Goal: Navigation & Orientation: Understand site structure

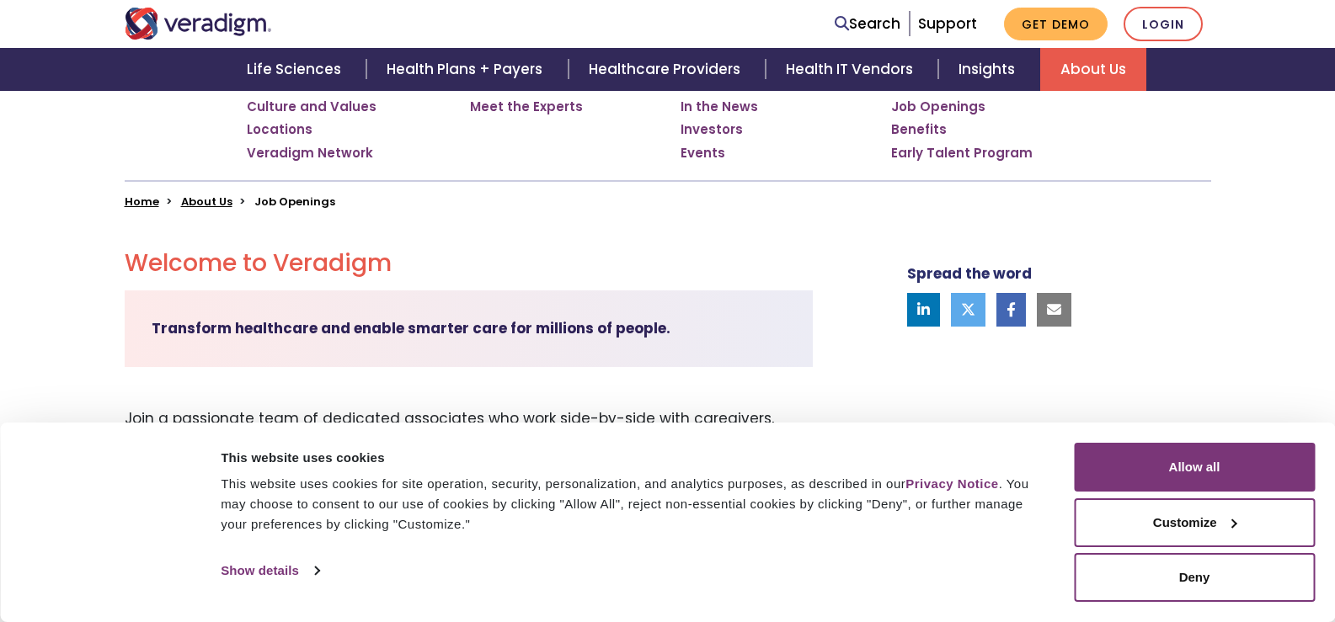
scroll to position [337, 0]
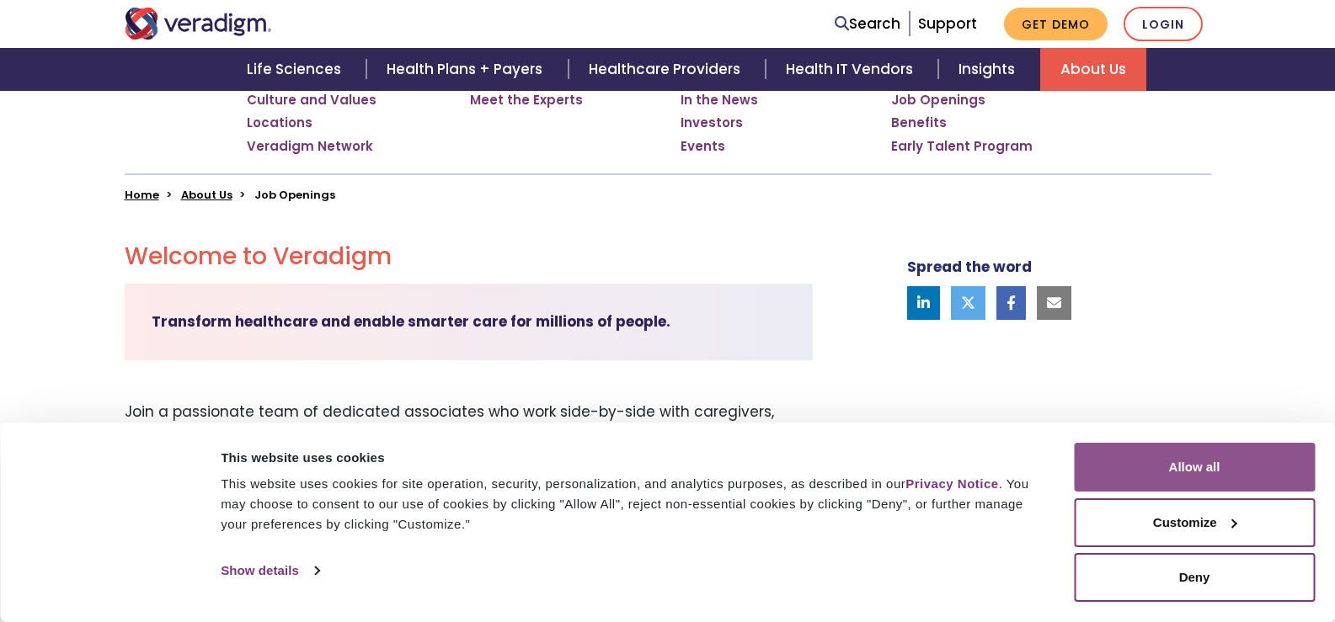
click at [1172, 472] on button "Allow all" at bounding box center [1194, 467] width 241 height 49
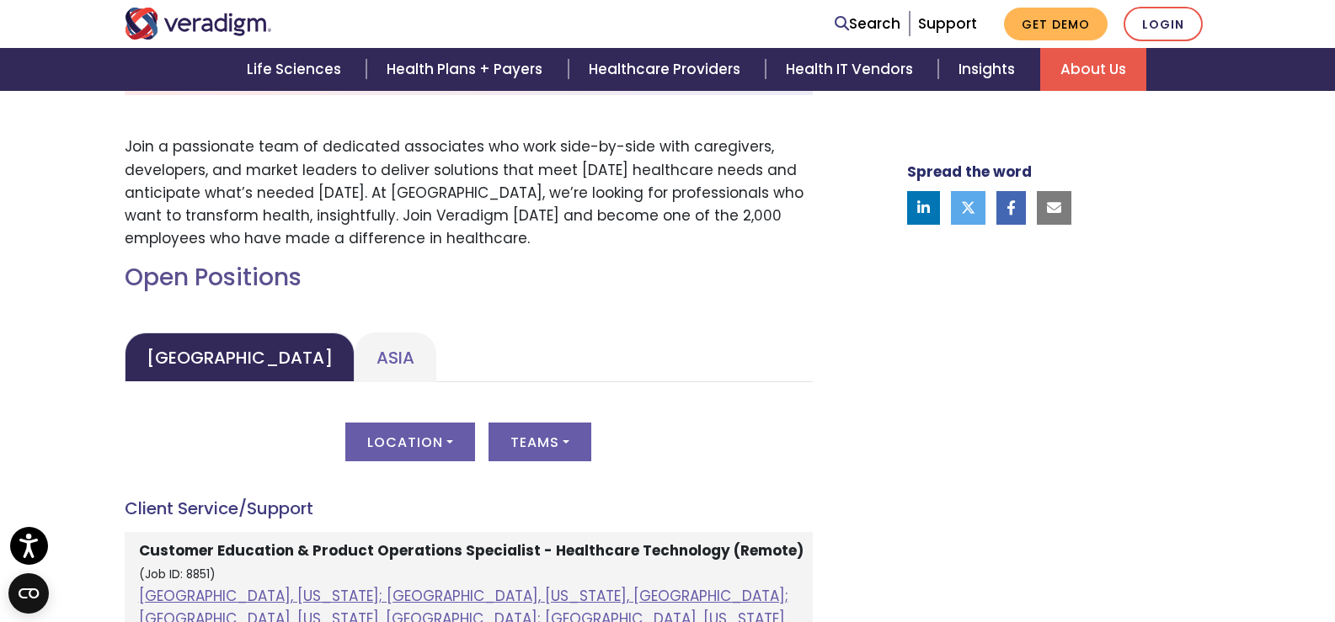
scroll to position [590, 0]
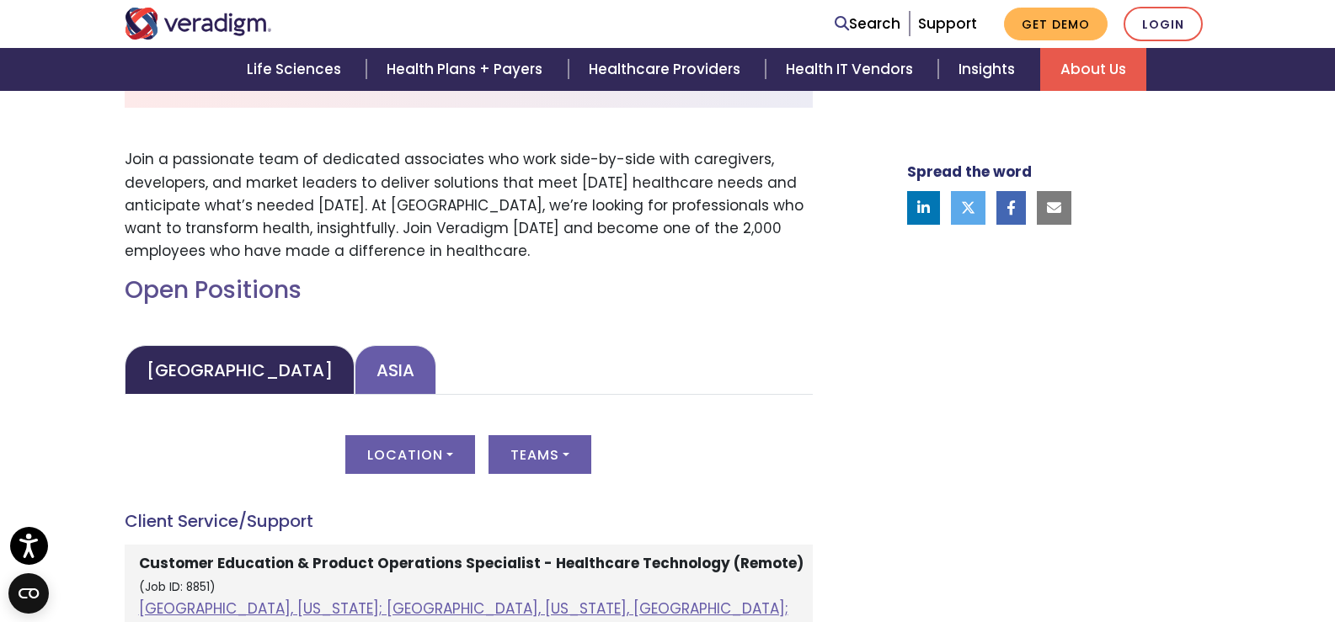
click at [355, 376] on link "Asia" at bounding box center [396, 370] width 82 height 50
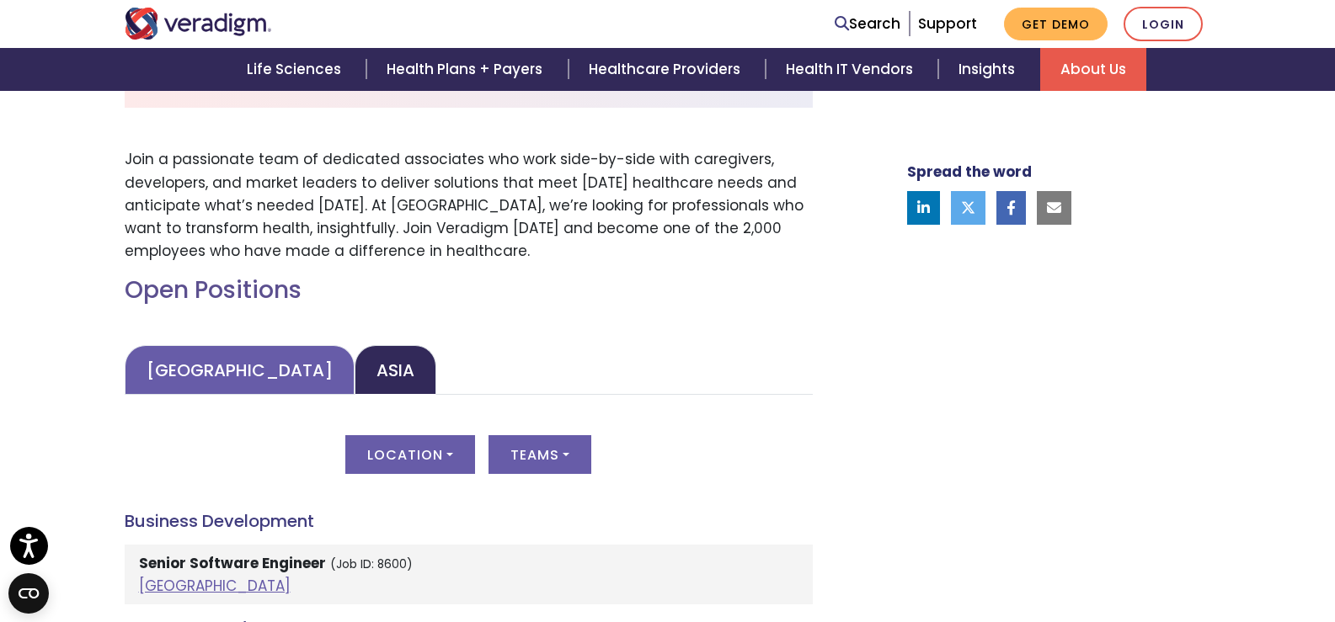
click at [253, 369] on link "United States" at bounding box center [240, 370] width 230 height 50
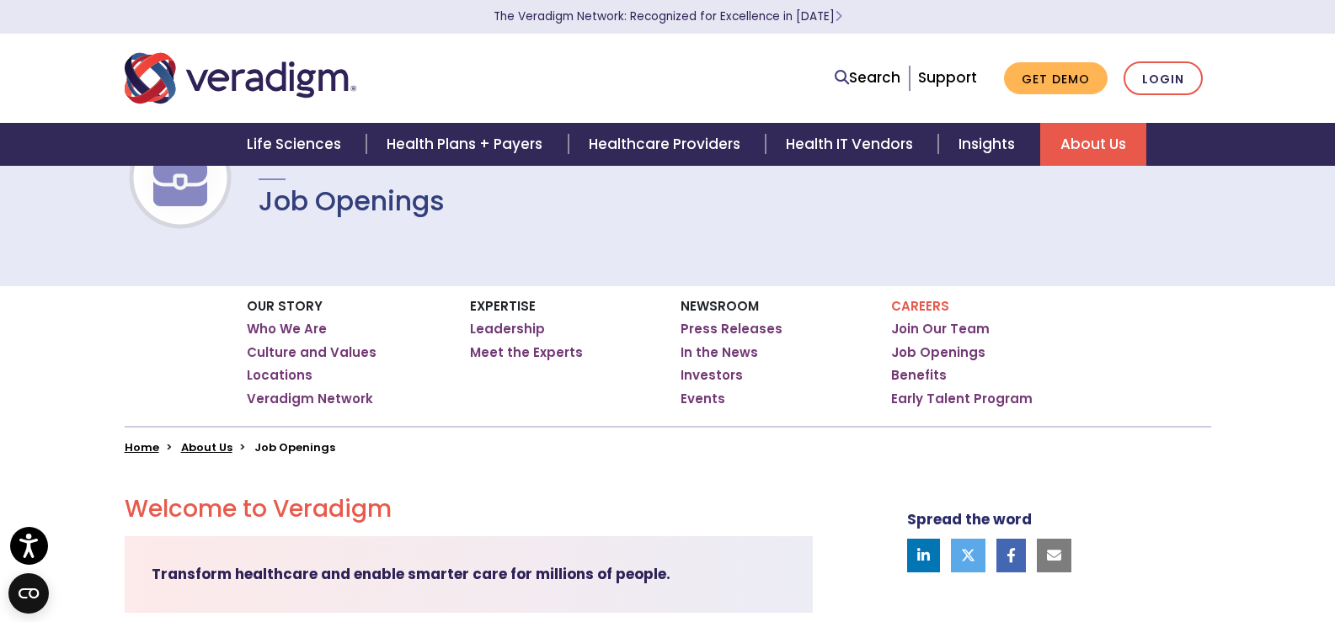
scroll to position [0, 0]
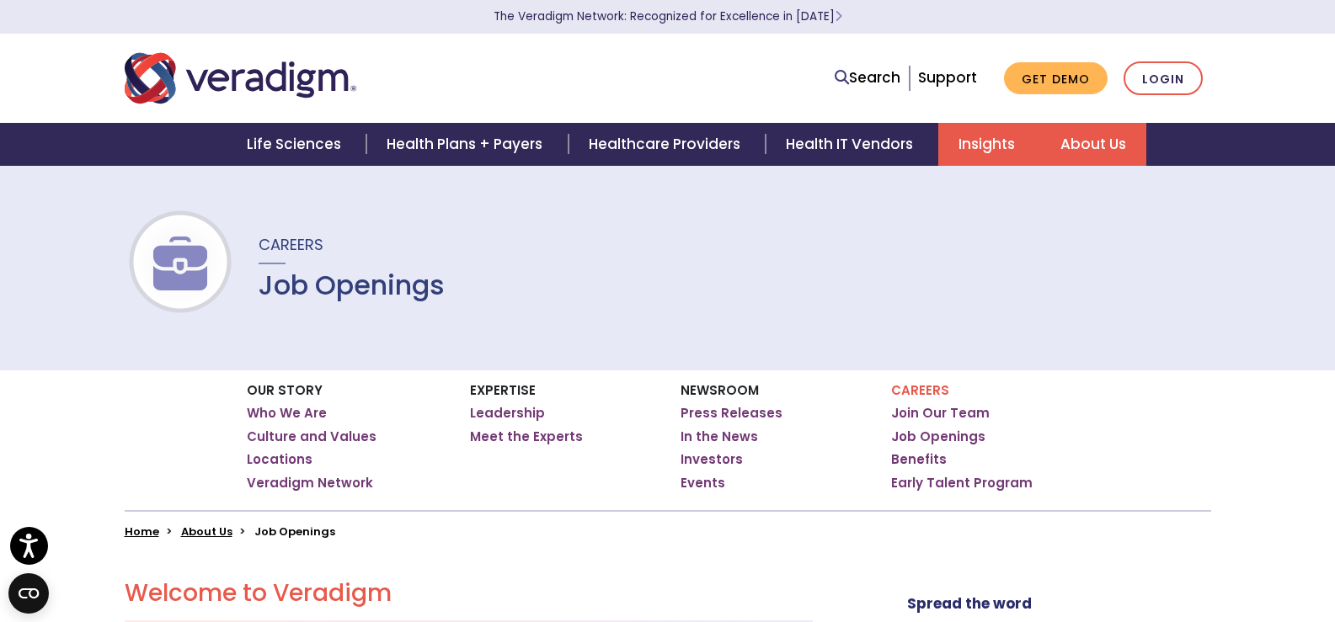
click at [957, 156] on link "Insights" at bounding box center [989, 144] width 102 height 43
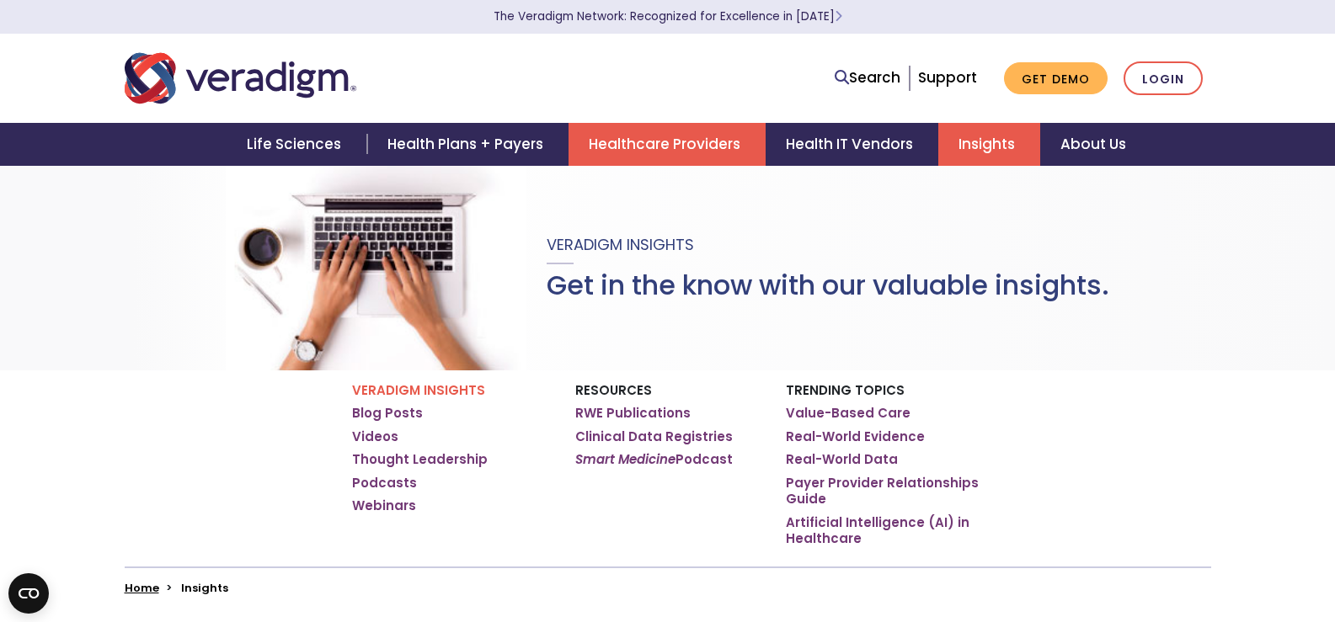
click at [689, 148] on link "Healthcare Providers" at bounding box center [667, 144] width 197 height 43
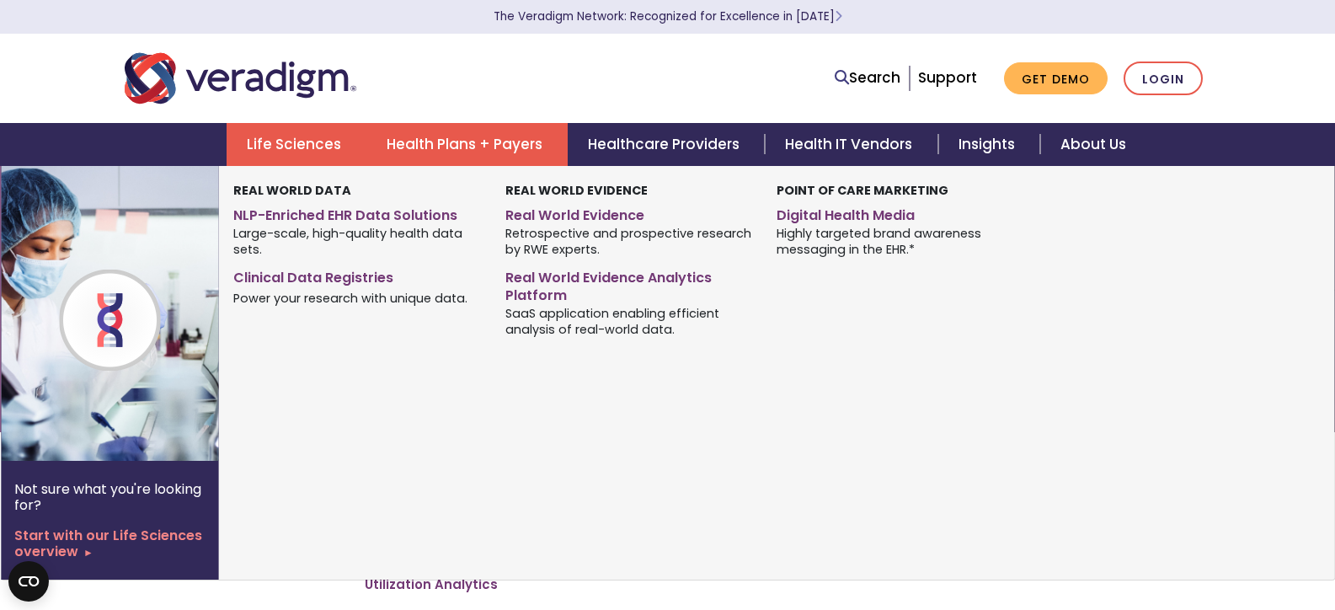
click at [280, 153] on link "Life Sciences" at bounding box center [297, 144] width 140 height 43
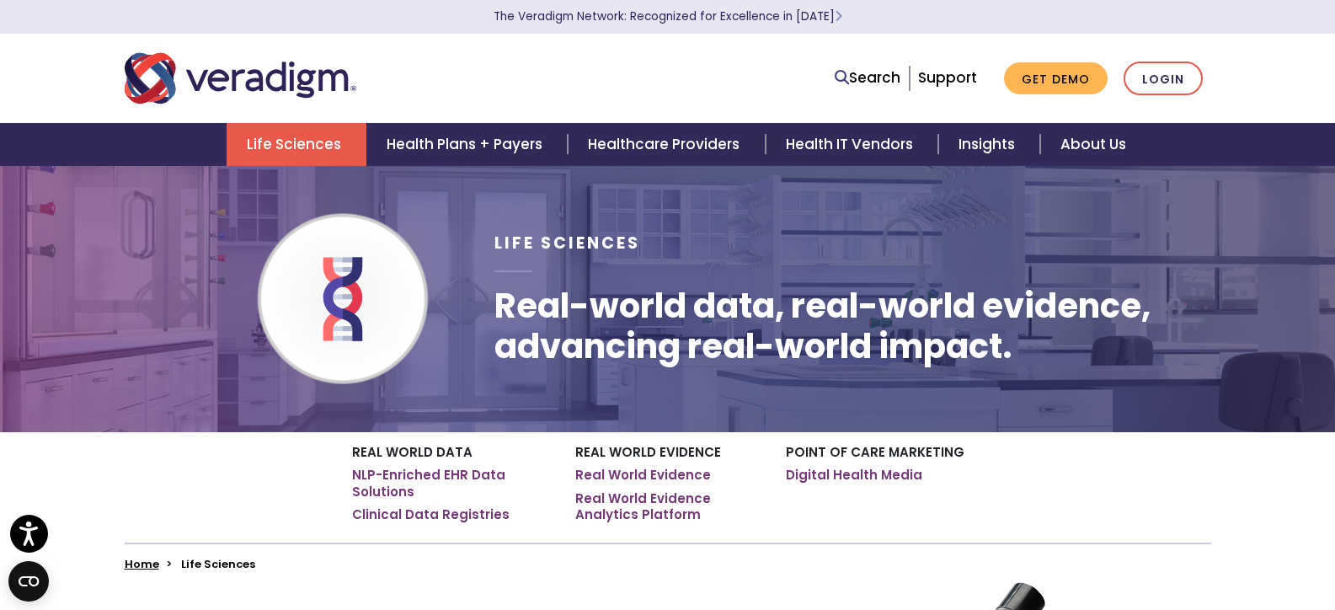
click at [220, 87] on img "Veradigm logo" at bounding box center [241, 79] width 232 height 56
